Goal: Task Accomplishment & Management: Complete application form

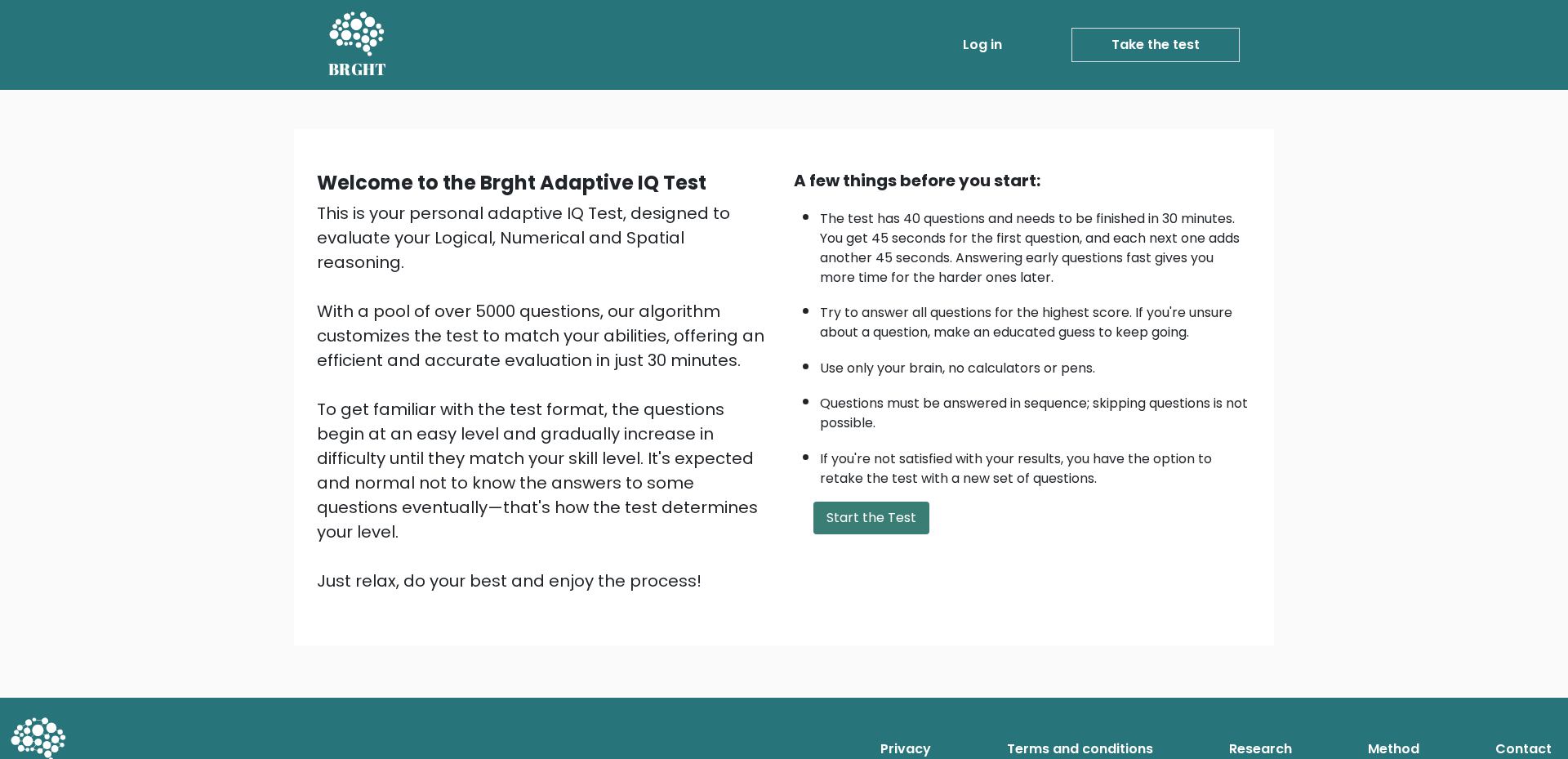
click at [877, 515] on button "Start the Test" at bounding box center [871, 517] width 116 height 32
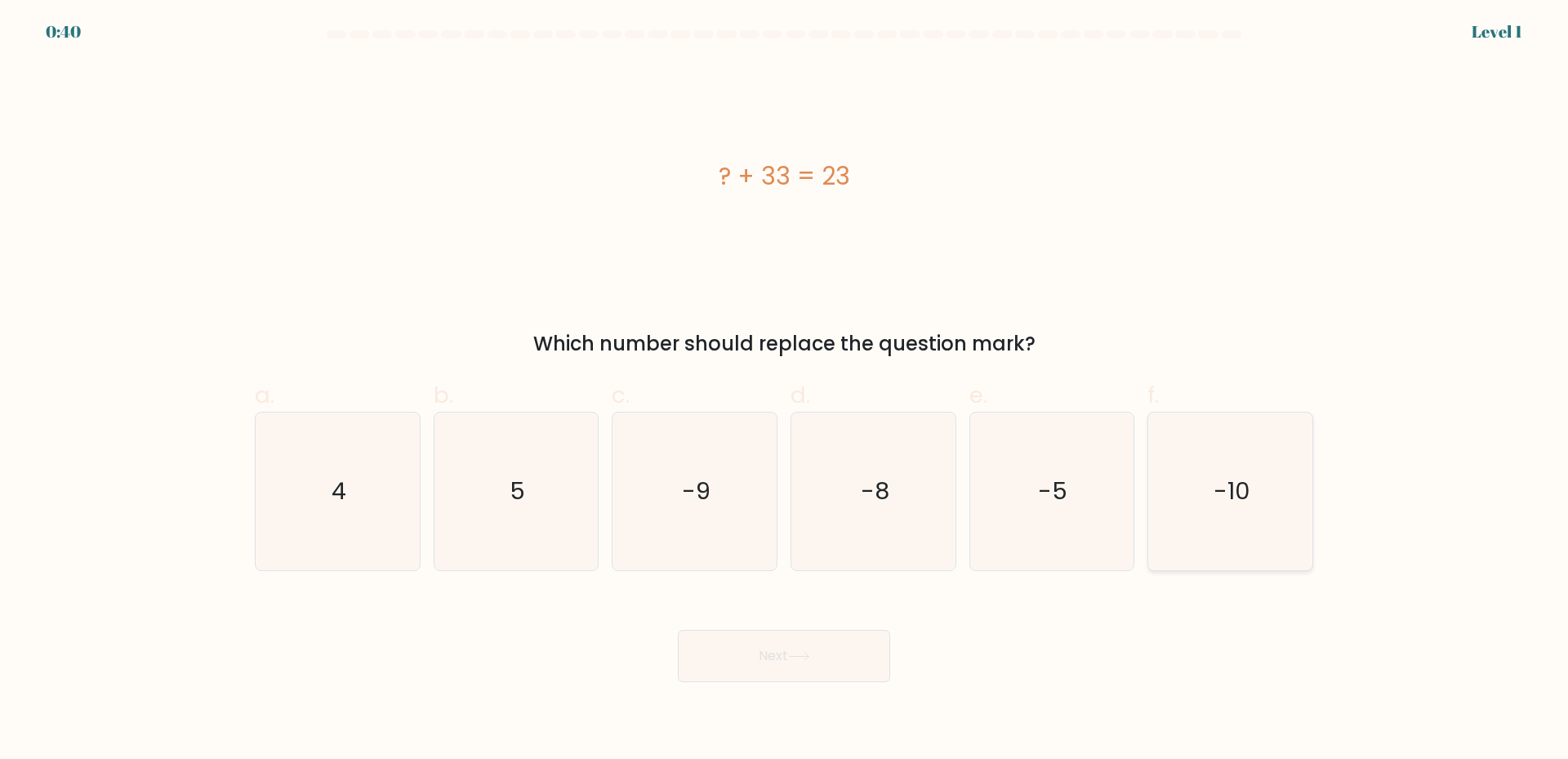
click at [1246, 506] on text "-10" at bounding box center [1232, 490] width 37 height 32
click at [785, 390] on input "f. -10" at bounding box center [784, 385] width 1 height 11
radio input "true"
click at [849, 666] on button "Next" at bounding box center [784, 655] width 213 height 52
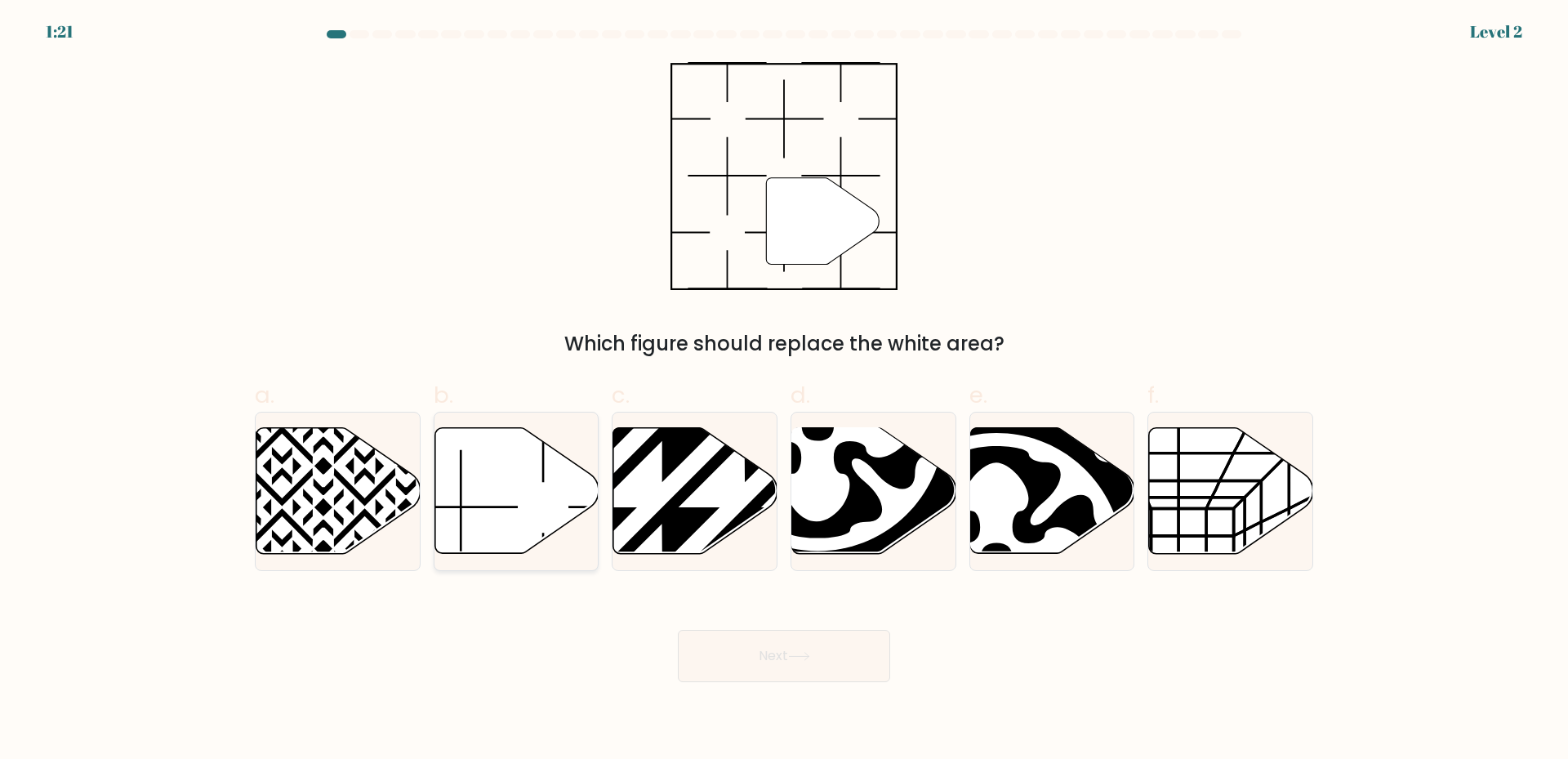
click at [529, 502] on icon at bounding box center [517, 491] width 164 height 126
click at [784, 390] on input "b." at bounding box center [784, 385] width 1 height 11
radio input "true"
click at [761, 665] on button "Next" at bounding box center [784, 655] width 213 height 52
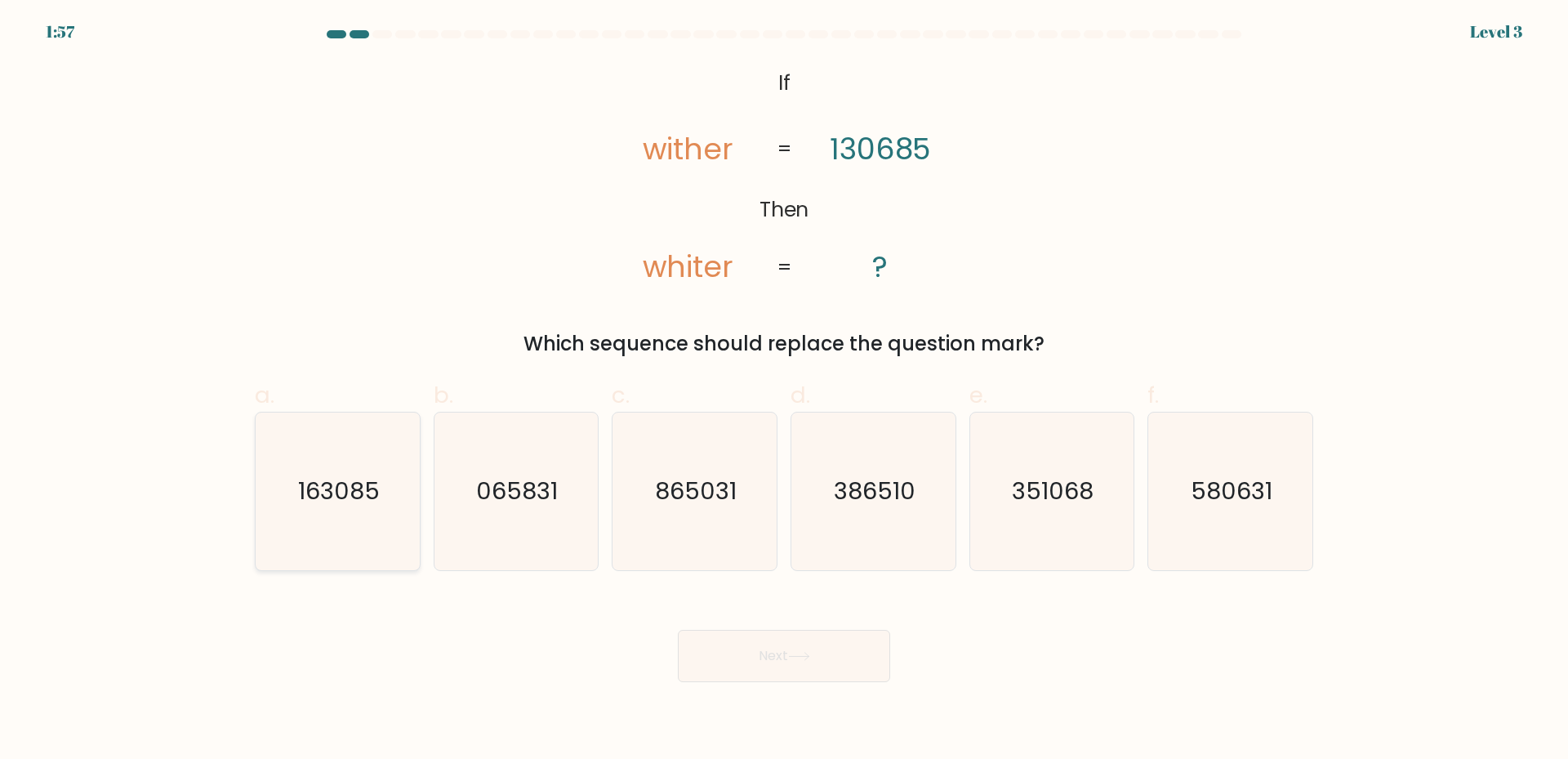
click at [369, 531] on icon "163085" at bounding box center [337, 491] width 158 height 158
click at [784, 390] on input "a. 163085" at bounding box center [784, 385] width 1 height 11
radio input "true"
click at [764, 659] on button "Next" at bounding box center [784, 655] width 213 height 52
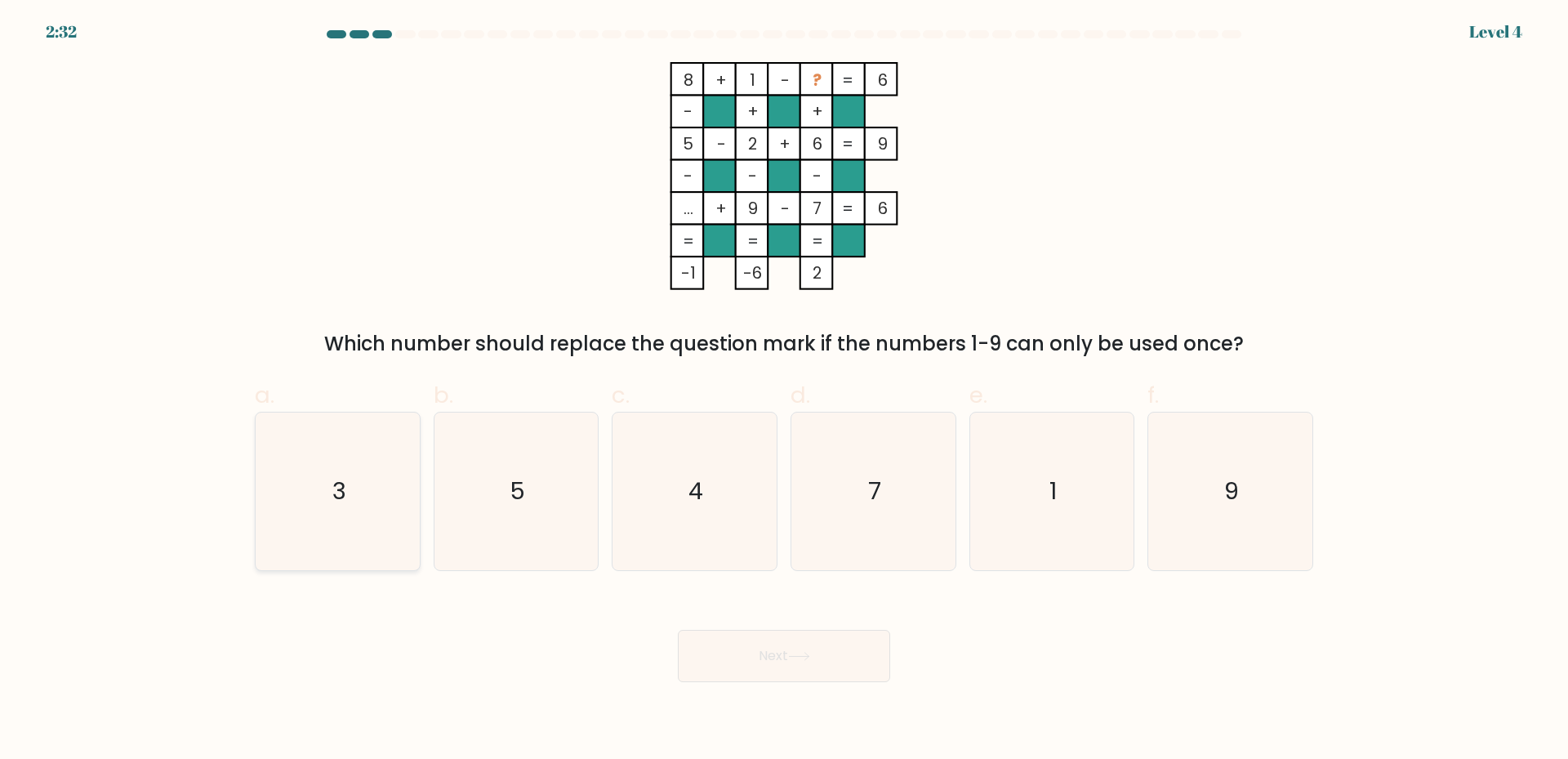
click at [416, 534] on icon "3" at bounding box center [337, 491] width 158 height 158
click at [784, 390] on input "a. 3" at bounding box center [784, 385] width 1 height 11
radio input "true"
click at [789, 671] on button "Next" at bounding box center [784, 655] width 213 height 52
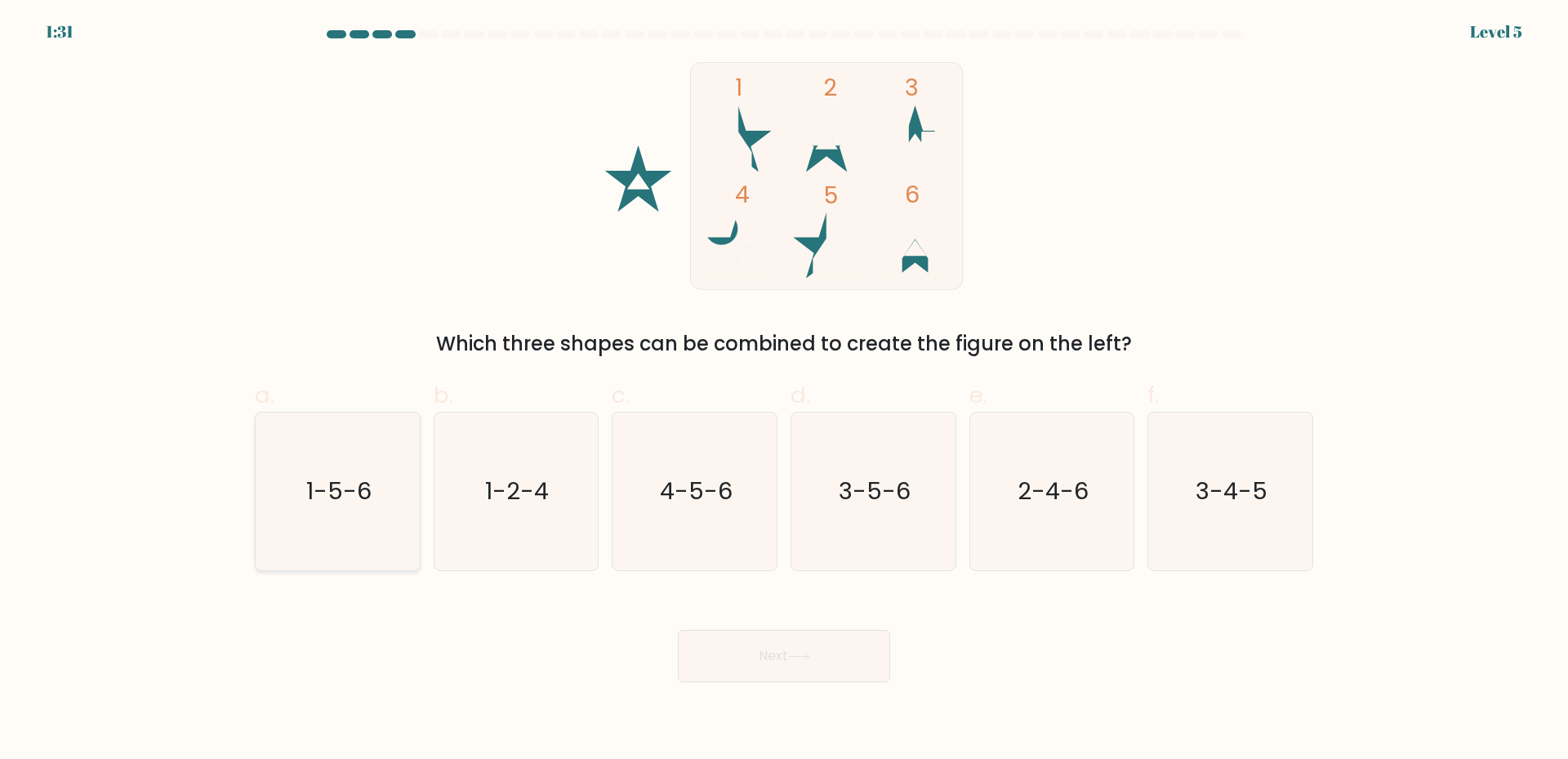
click at [310, 529] on icon "1-5-6" at bounding box center [337, 491] width 158 height 158
click at [784, 390] on input "a. 1-5-6" at bounding box center [784, 385] width 1 height 11
radio input "true"
click at [724, 648] on button "Next" at bounding box center [784, 655] width 213 height 52
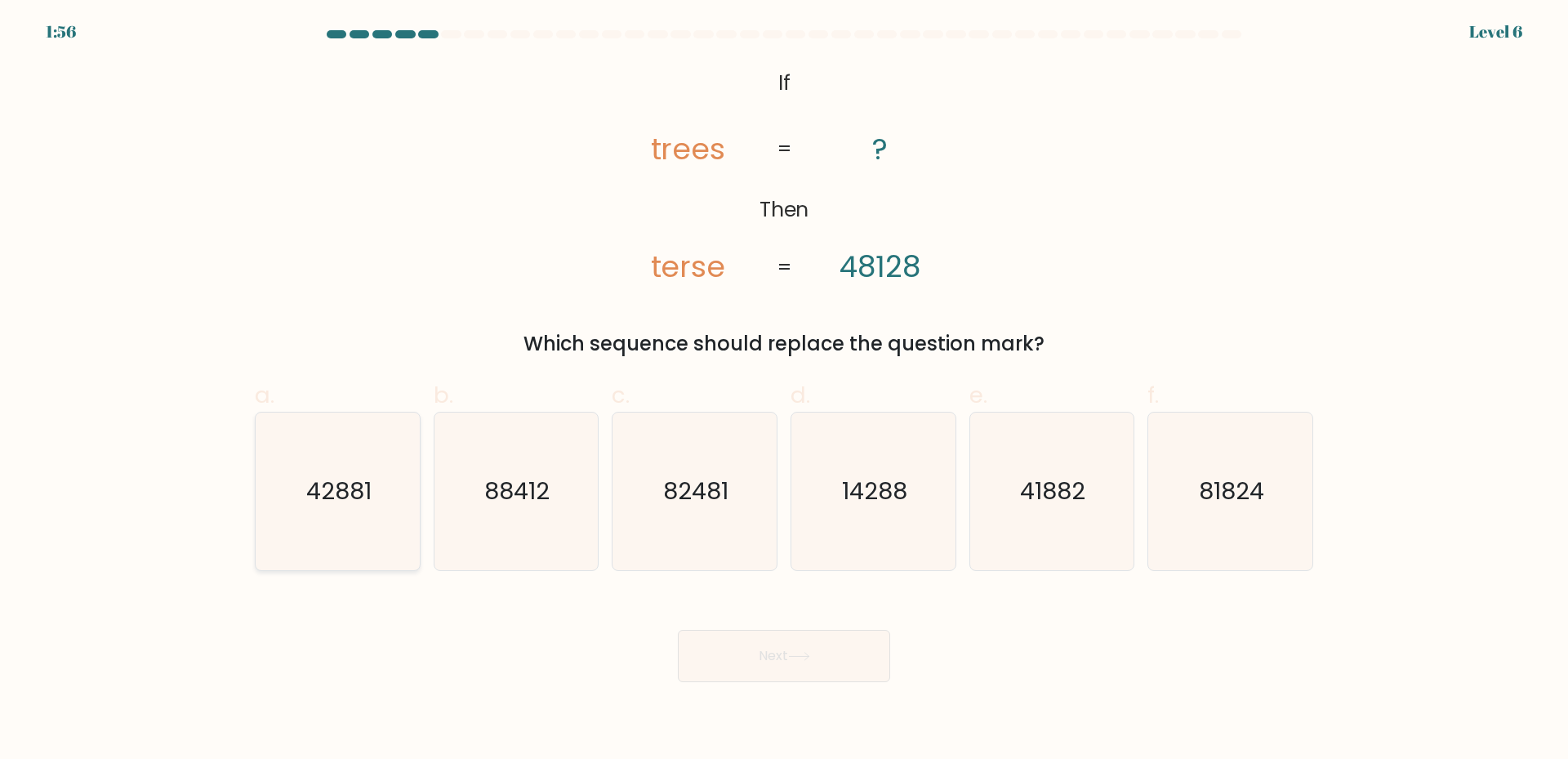
click at [376, 541] on icon "42881" at bounding box center [337, 491] width 158 height 158
click at [784, 390] on input "a. 42881" at bounding box center [784, 385] width 1 height 11
radio input "true"
click at [751, 665] on button "Next" at bounding box center [784, 655] width 213 height 52
